Goal: Information Seeking & Learning: Check status

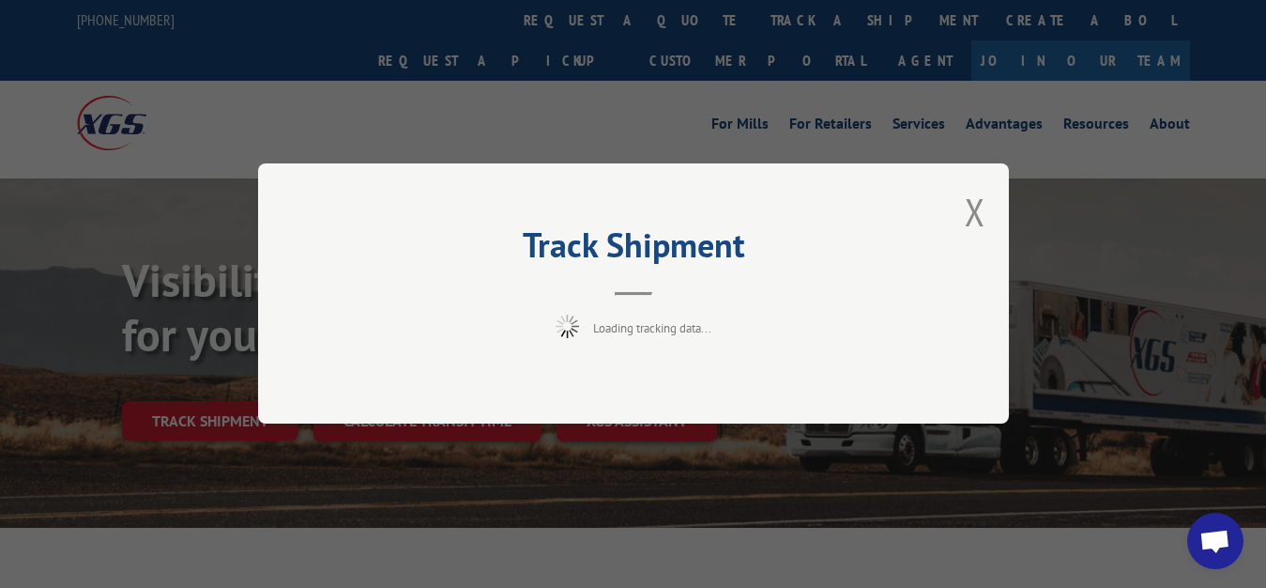
scroll to position [96, 0]
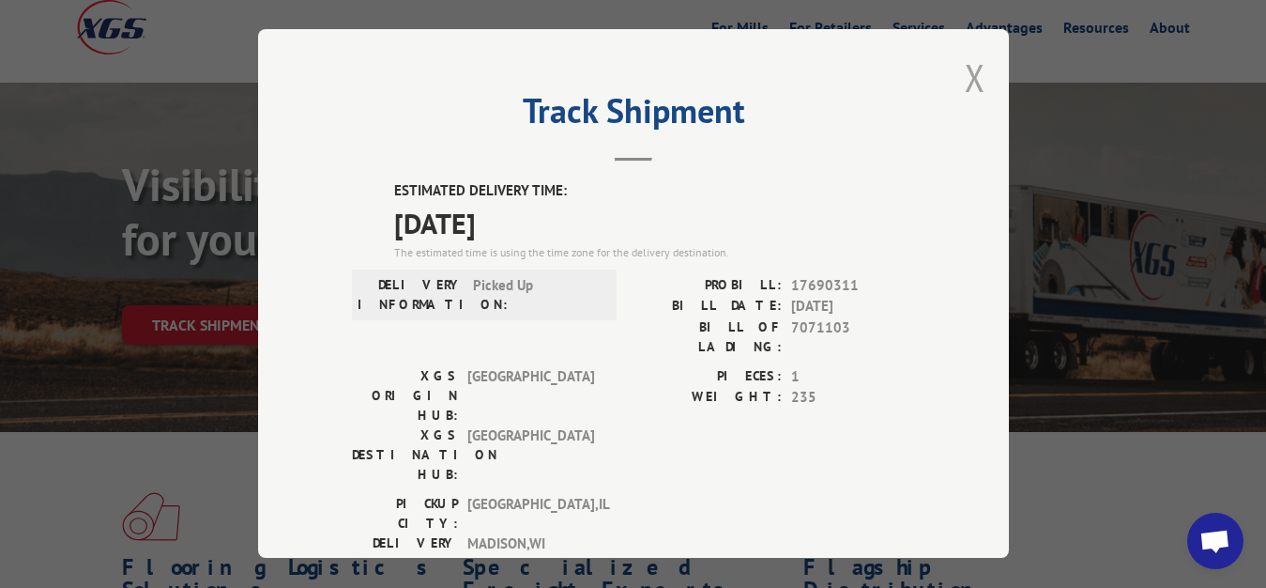
click at [967, 71] on button "Close modal" at bounding box center [975, 78] width 21 height 50
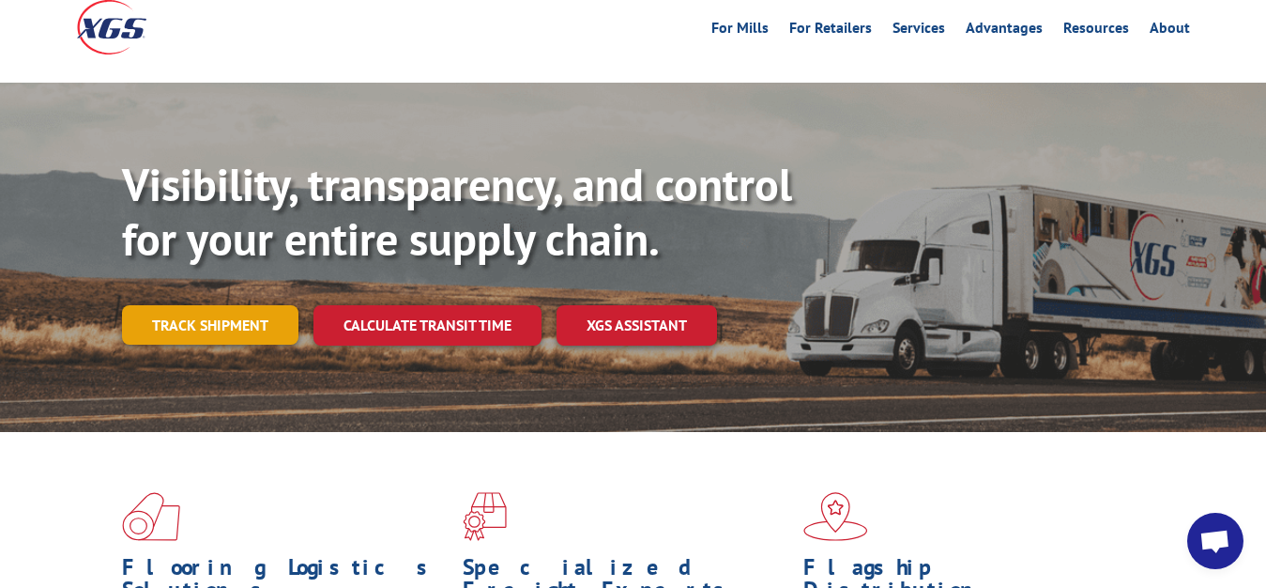
click at [197, 305] on link "Track shipment" at bounding box center [210, 324] width 176 height 39
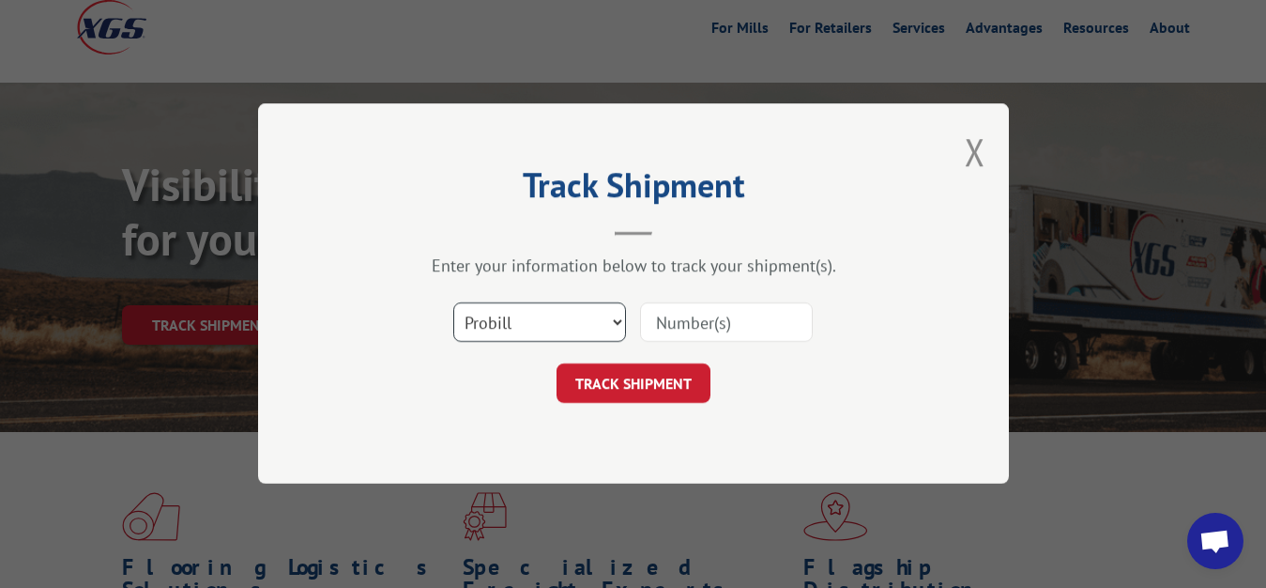
click at [453, 303] on select "Select category... Probill BOL PO" at bounding box center [539, 322] width 173 height 39
select select "bol"
click option "BOL" at bounding box center [0, 0] width 0 height 0
drag, startPoint x: 686, startPoint y: 331, endPoint x: 677, endPoint y: 210, distance: 121.4
click at [686, 328] on input at bounding box center [726, 322] width 173 height 39
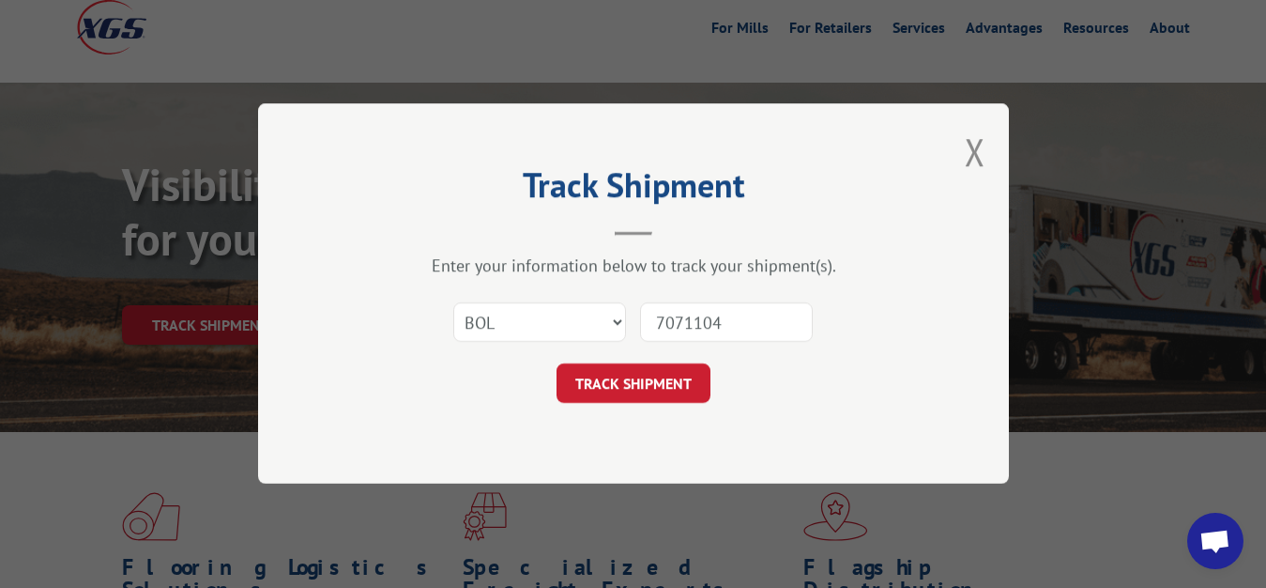
type input "7071104"
click button "TRACK SHIPMENT" at bounding box center [634, 383] width 154 height 39
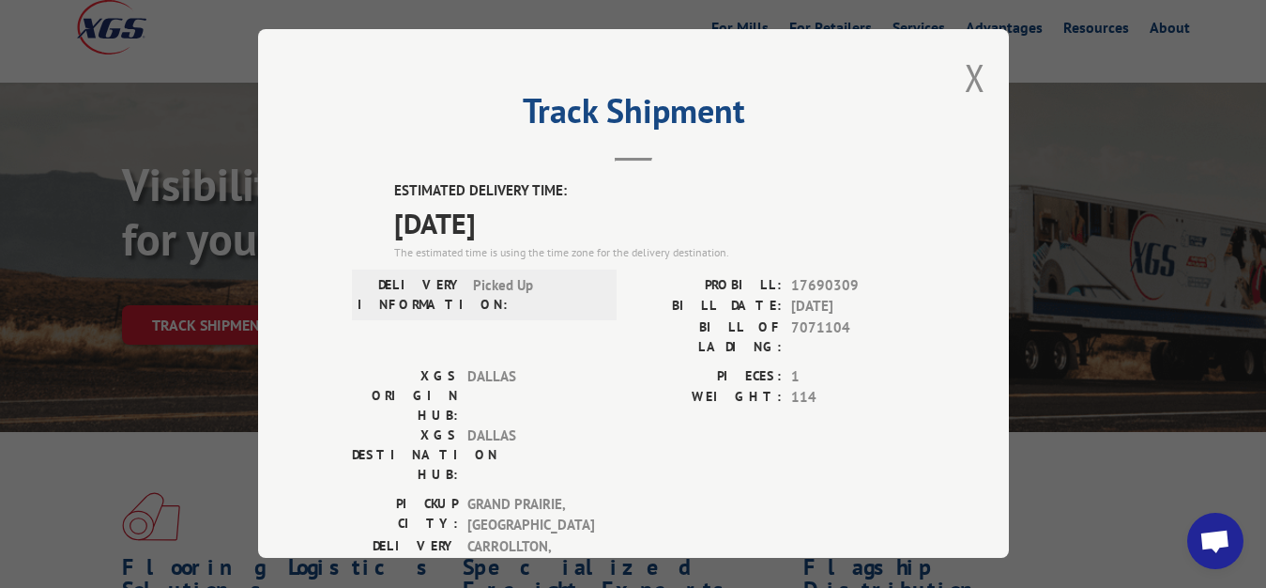
drag, startPoint x: 959, startPoint y: 71, endPoint x: 922, endPoint y: 108, distance: 52.4
click at [965, 73] on button "Close modal" at bounding box center [975, 78] width 21 height 50
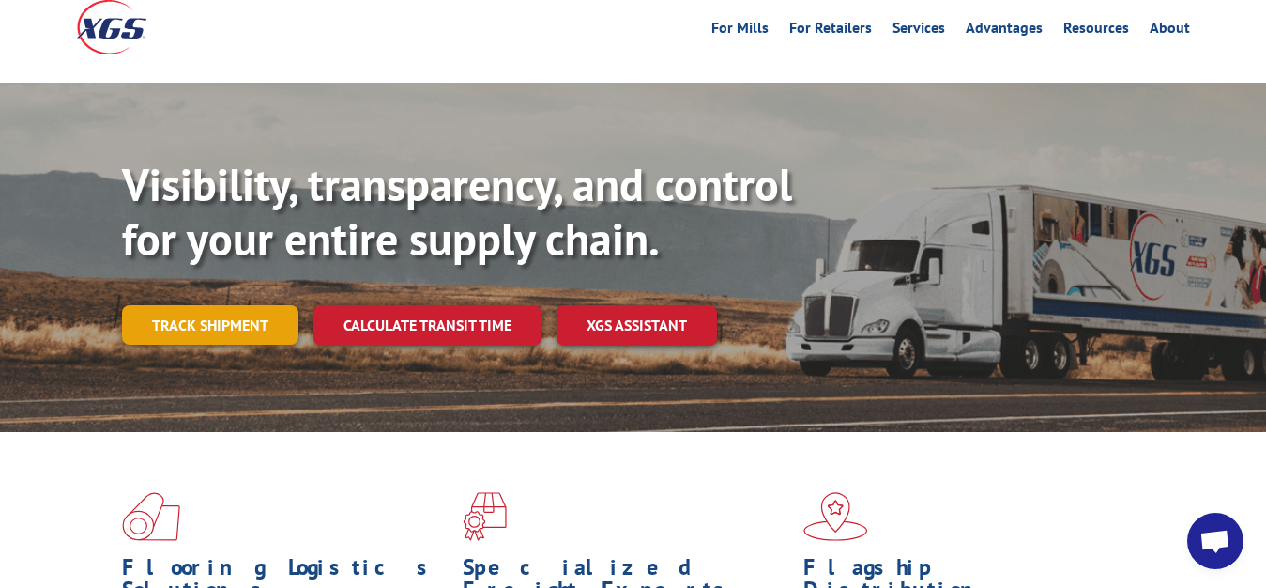
click at [158, 305] on link "Track shipment" at bounding box center [210, 324] width 176 height 39
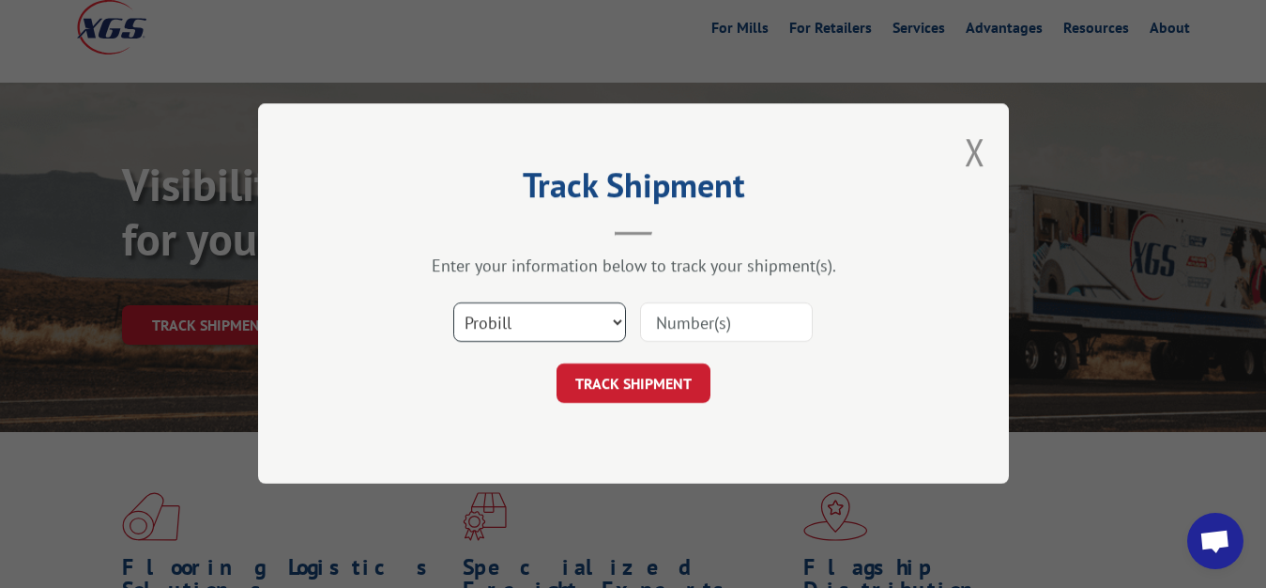
click at [453, 303] on select "Select category... Probill BOL PO" at bounding box center [539, 322] width 173 height 39
select select "bol"
click option "BOL" at bounding box center [0, 0] width 0 height 0
click at [657, 336] on input at bounding box center [726, 322] width 173 height 39
type input "7071105"
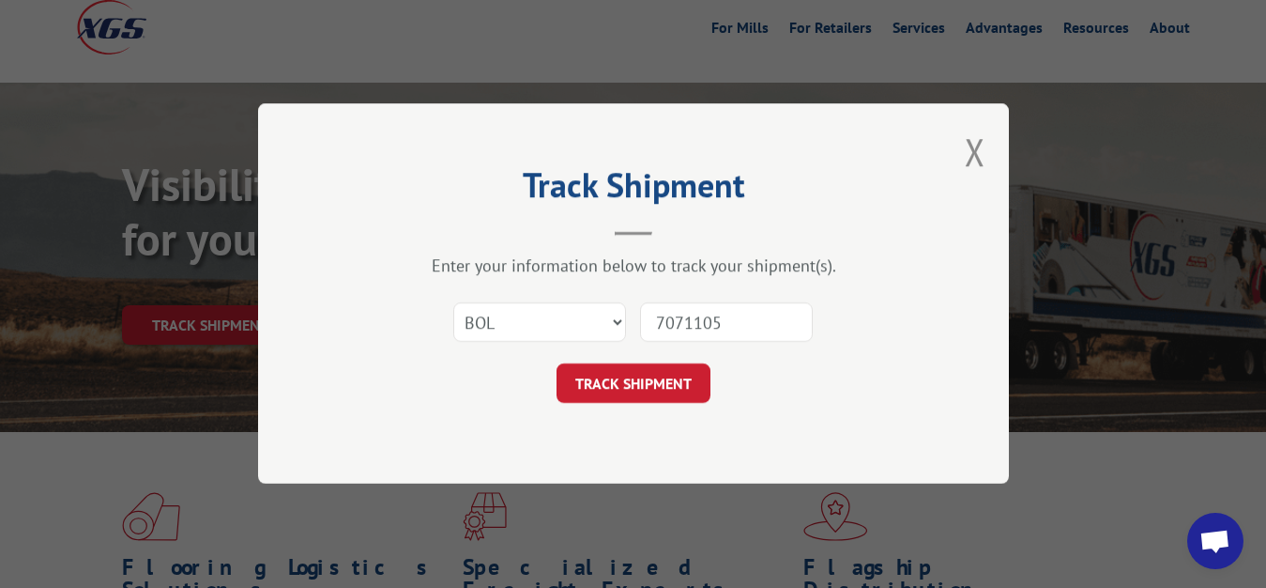
click button "TRACK SHIPMENT" at bounding box center [634, 383] width 154 height 39
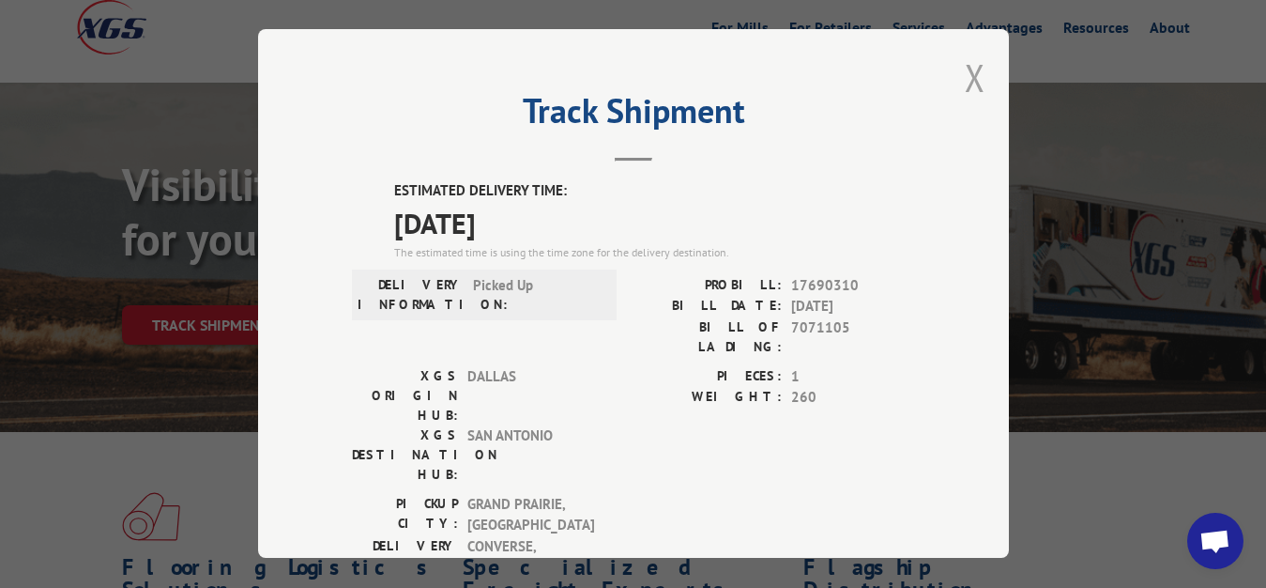
click at [965, 74] on button "Close modal" at bounding box center [975, 78] width 21 height 50
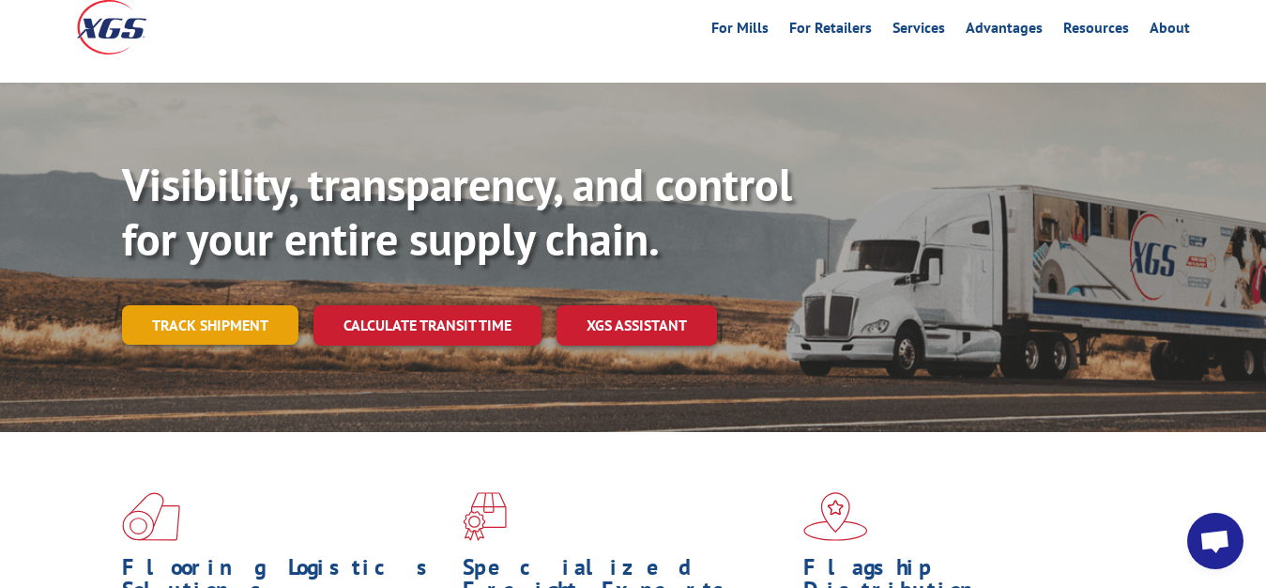
click at [231, 305] on link "Track shipment" at bounding box center [210, 324] width 176 height 39
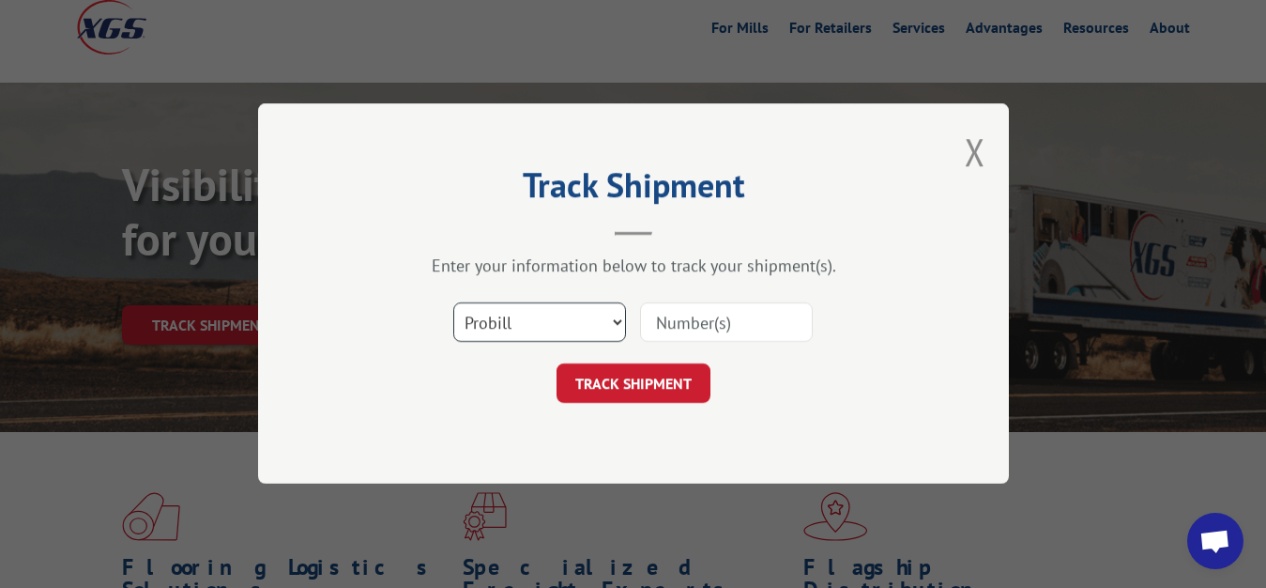
click at [453, 303] on select "Select category... Probill BOL PO" at bounding box center [539, 322] width 173 height 39
select select "bol"
click option "BOL" at bounding box center [0, 0] width 0 height 0
click at [739, 318] on input at bounding box center [726, 322] width 173 height 39
